Goal: Information Seeking & Learning: Learn about a topic

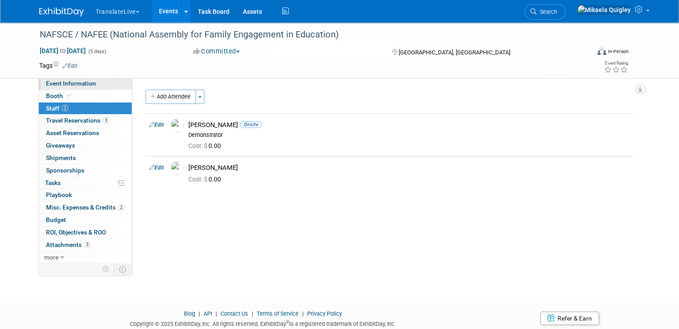
click at [72, 87] on span "Event Information" at bounding box center [71, 83] width 50 height 7
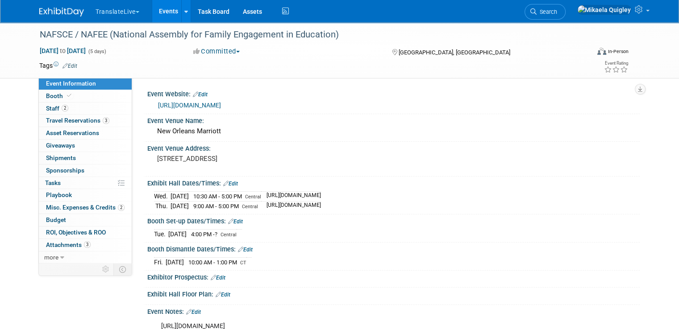
click at [204, 104] on link "[URL][DOMAIN_NAME]" at bounding box center [189, 105] width 63 height 7
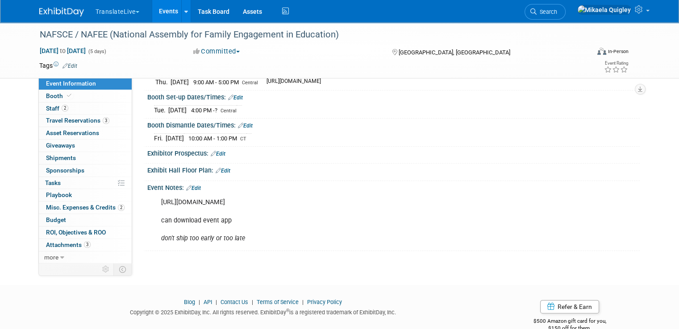
scroll to position [140, 0]
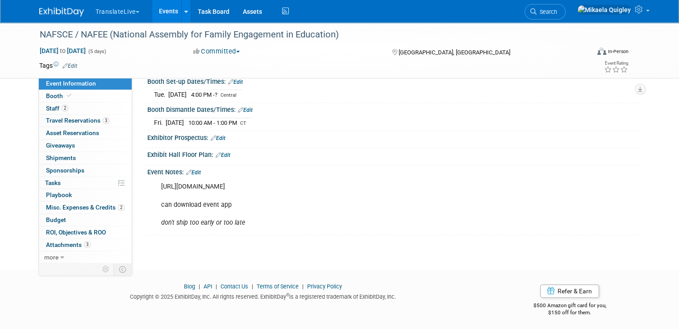
click at [283, 185] on div "[URL][DOMAIN_NAME] can download event app don't ship too early or too late" at bounding box center [349, 205] width 389 height 54
click at [236, 185] on div "[URL][DOMAIN_NAME] can download event app don't ship too early or too late" at bounding box center [349, 205] width 389 height 54
drag, startPoint x: 286, startPoint y: 183, endPoint x: 151, endPoint y: 184, distance: 134.8
click at [155, 184] on div "[URL][DOMAIN_NAME] can download event app don't ship too early or too late" at bounding box center [349, 205] width 389 height 54
copy div "[URL][DOMAIN_NAME]"
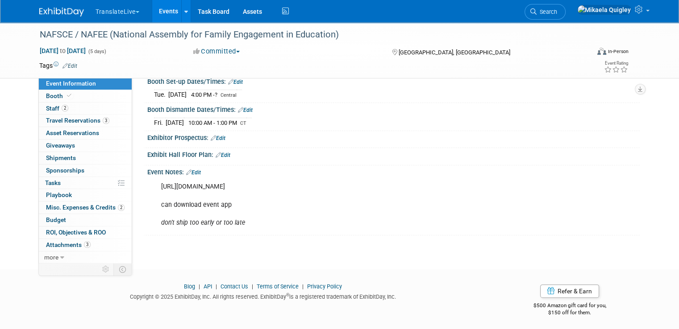
click at [210, 247] on div "NAFSCE / NAFEE (National Assembly for Family Engagement in Education) [DATE] to…" at bounding box center [339, 68] width 679 height 371
drag, startPoint x: 32, startPoint y: 36, endPoint x: 66, endPoint y: 33, distance: 34.1
click at [66, 33] on div "NAFSCE / NAFEE (National Assembly for Family Engagement in Education)" at bounding box center [308, 35] width 542 height 16
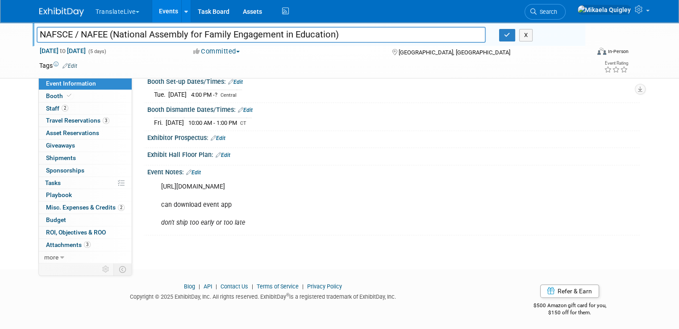
drag, startPoint x: 65, startPoint y: 34, endPoint x: 8, endPoint y: 41, distance: 57.5
click at [8, 41] on div "NAFSCE / NAFEE (National Assembly for Family Engagement in Education) NAFSCE / …" at bounding box center [339, 50] width 679 height 56
click at [528, 36] on button "X" at bounding box center [526, 35] width 14 height 12
